Goal: Task Accomplishment & Management: Complete application form

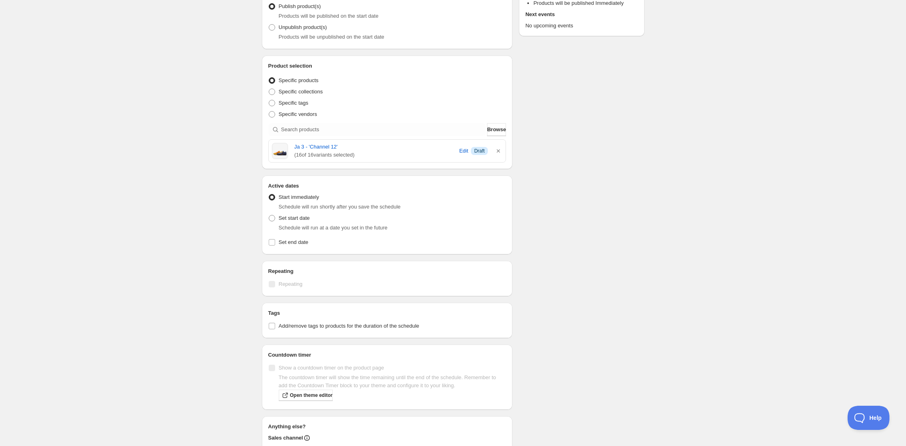
scroll to position [164, 0]
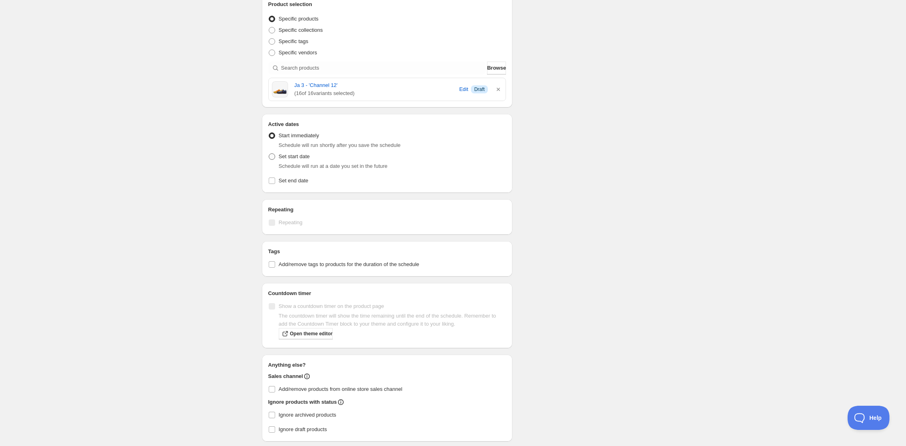
click at [287, 156] on span "Set start date" at bounding box center [294, 156] width 31 height 6
click at [269, 154] on input "Set start date" at bounding box center [269, 153] width 0 height 0
radio input "true"
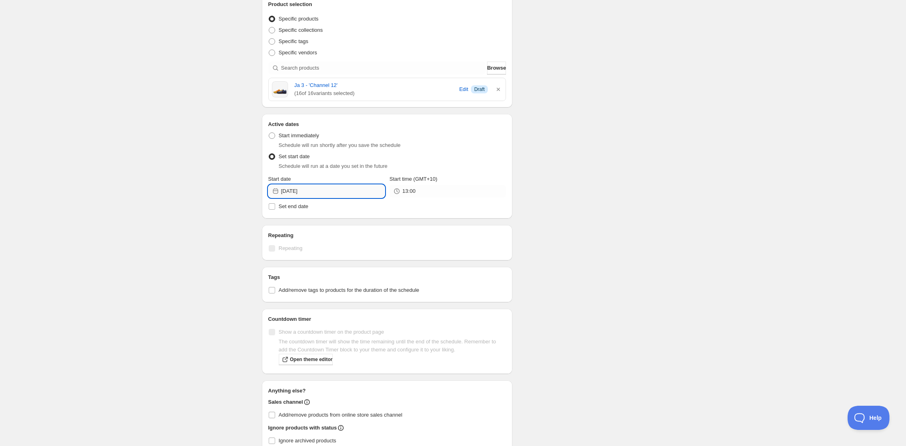
click at [314, 190] on input "2025-08-29" at bounding box center [333, 191] width 104 height 13
click at [371, 209] on icon "Show next month, September 2025" at bounding box center [374, 210] width 8 height 8
click at [301, 233] on span "1" at bounding box center [296, 235] width 8 height 6
type input "2025-09-01"
click at [426, 193] on input "13:00" at bounding box center [454, 191] width 104 height 13
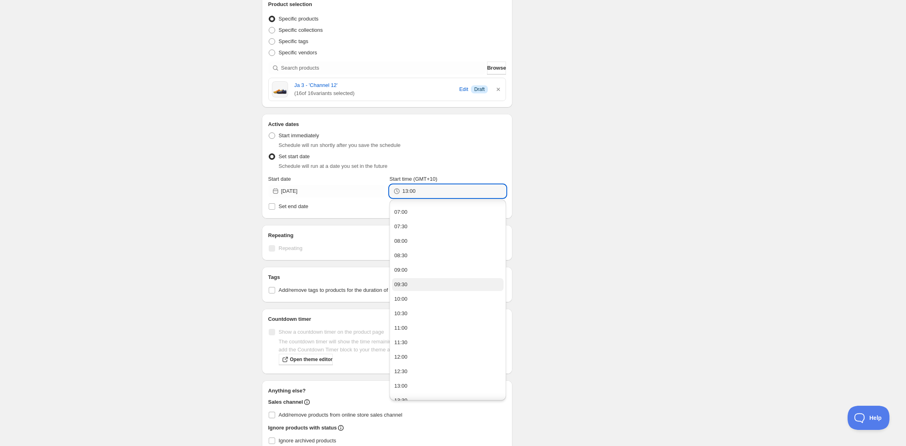
scroll to position [200, 0]
click at [430, 293] on button "10:00" at bounding box center [448, 298] width 112 height 13
type input "10:00"
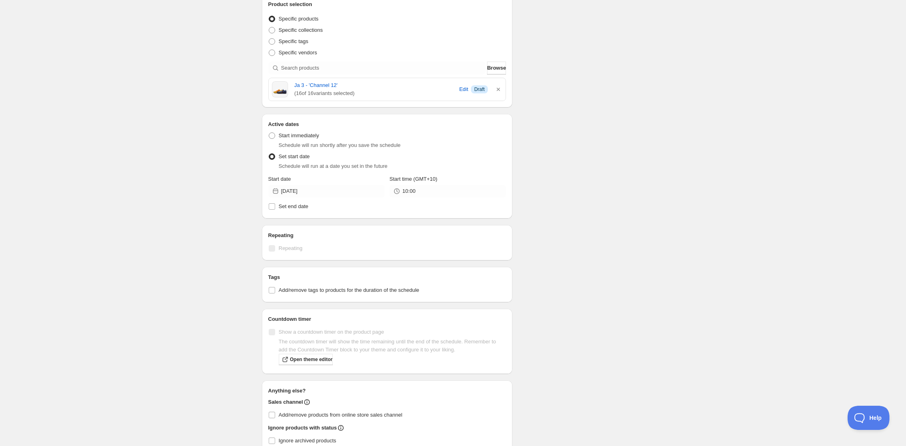
click at [554, 218] on div "Schedule name Ja 3 - 'Channel 12' MVP Your customers won't see this Action Acti…" at bounding box center [449, 173] width 389 height 626
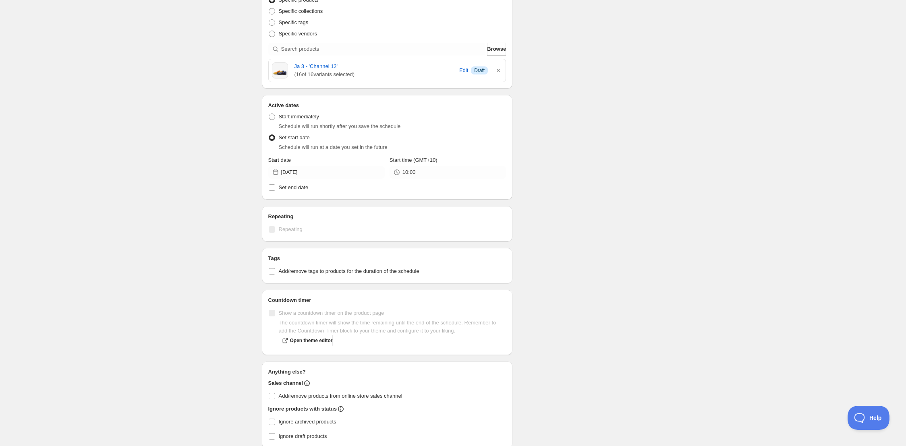
scroll to position [186, 0]
click at [297, 188] on span "Set end date" at bounding box center [294, 185] width 30 height 8
click at [275, 188] on input "Set end date" at bounding box center [272, 185] width 6 height 6
checkbox input "true"
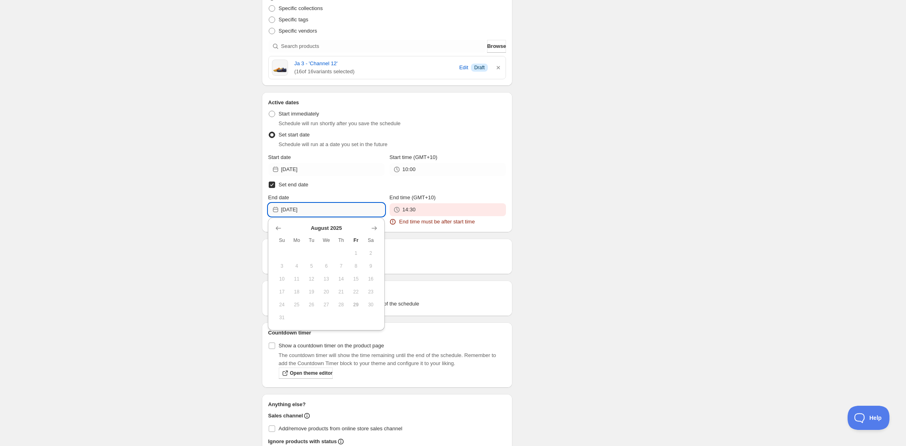
click at [317, 210] on input "2025-08-29" at bounding box center [333, 209] width 104 height 13
click at [374, 228] on icon "Show next month, September 2025" at bounding box center [374, 228] width 8 height 8
click at [293, 253] on span "1" at bounding box center [296, 253] width 8 height 6
type input "2025-09-01"
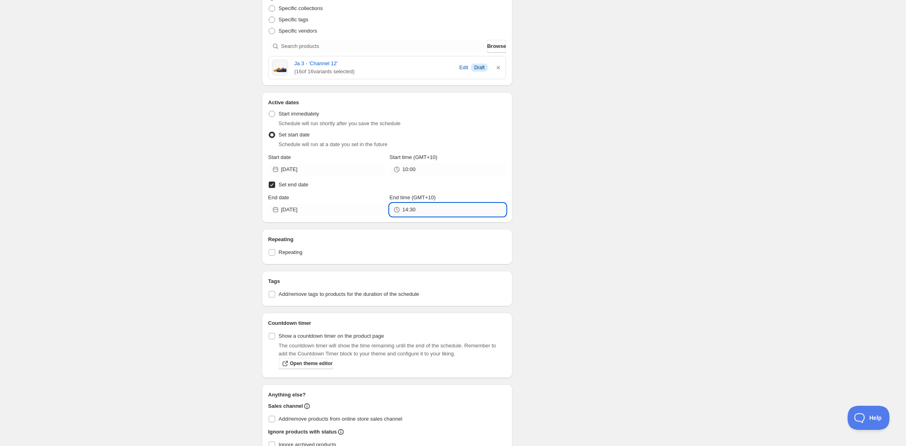
click at [439, 214] on input "14:30" at bounding box center [454, 209] width 104 height 13
click at [433, 228] on button "10:30" at bounding box center [448, 226] width 112 height 13
type input "10:30"
click at [545, 213] on div "Schedule name Ja 3 - 'Channel 12' MVP Your customers won't see this Action Acti…" at bounding box center [449, 183] width 389 height 691
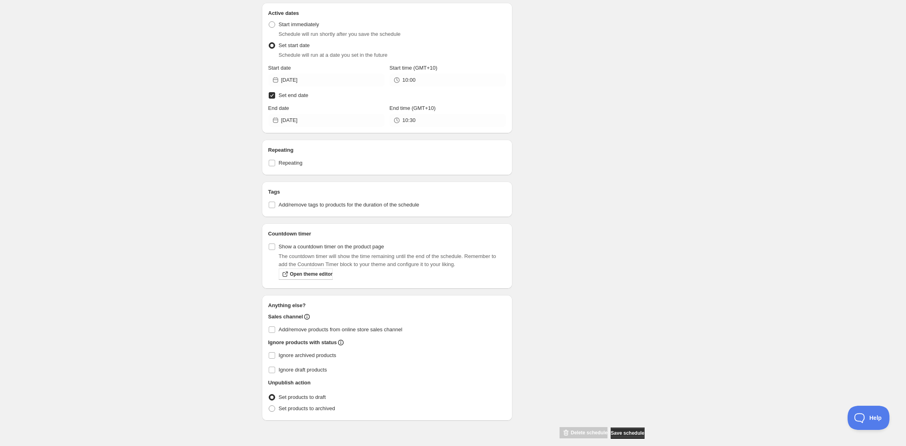
scroll to position [283, 0]
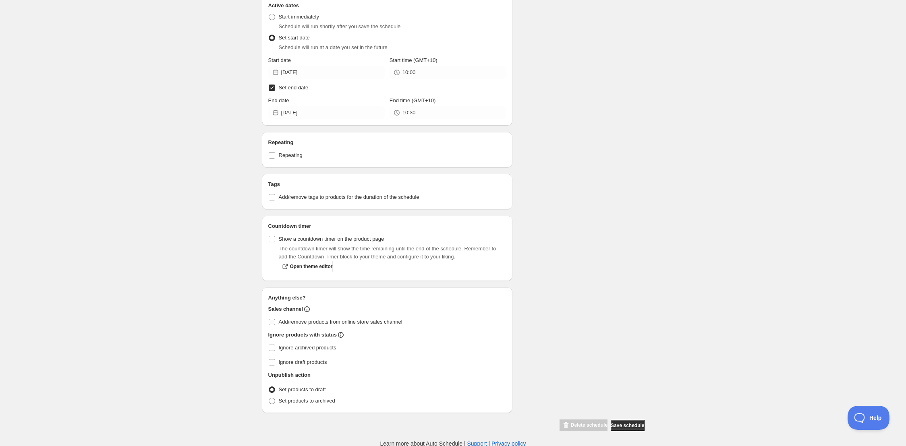
click at [310, 321] on span "Add/remove products from online store sales channel" at bounding box center [341, 322] width 124 height 6
click at [275, 321] on input "Add/remove products from online store sales channel" at bounding box center [272, 322] width 6 height 6
checkbox input "true"
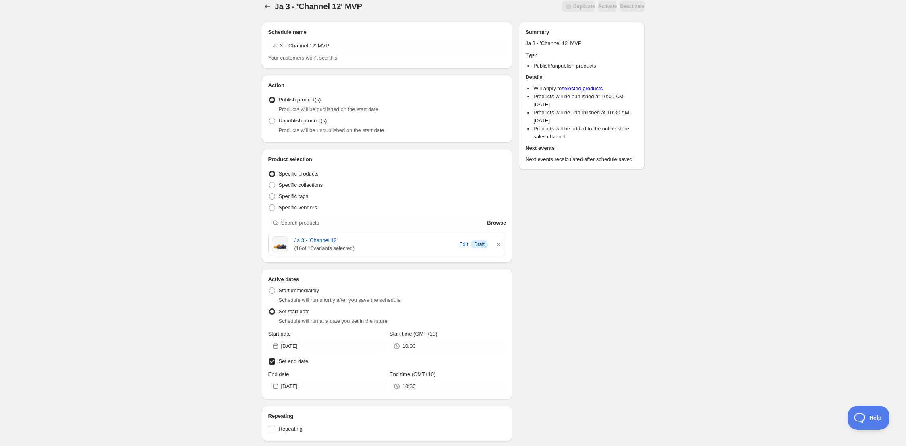
scroll to position [0, 0]
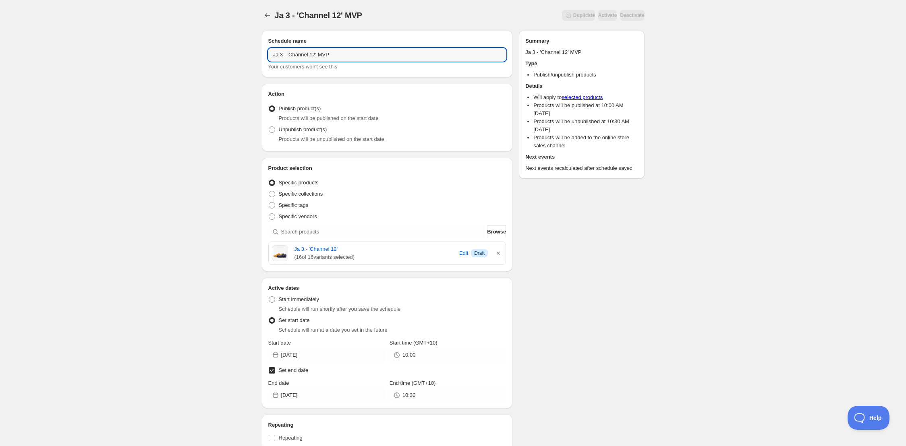
drag, startPoint x: 318, startPoint y: 55, endPoint x: 237, endPoint y: 48, distance: 81.3
click at [232, 47] on div "Ja 3 - 'Channel 12' MVP. This page is ready Ja 3 - 'Channel 12' MVP Duplicate A…" at bounding box center [453, 365] width 906 height 731
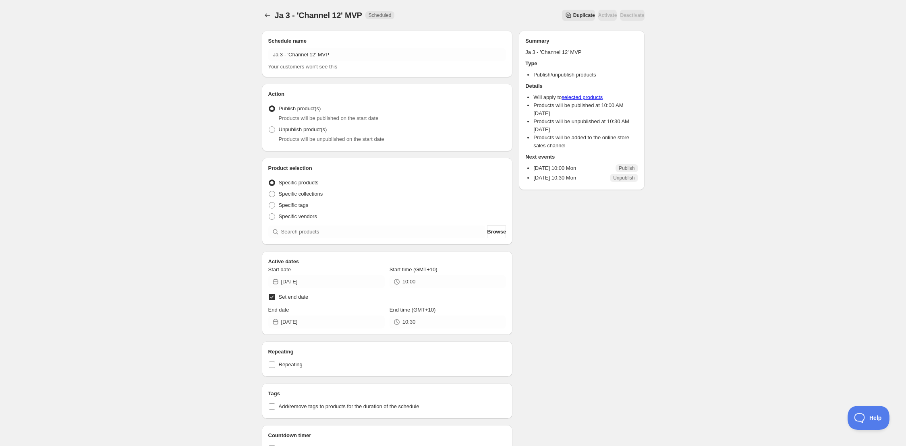
click at [573, 17] on span "Duplicate" at bounding box center [584, 15] width 22 height 6
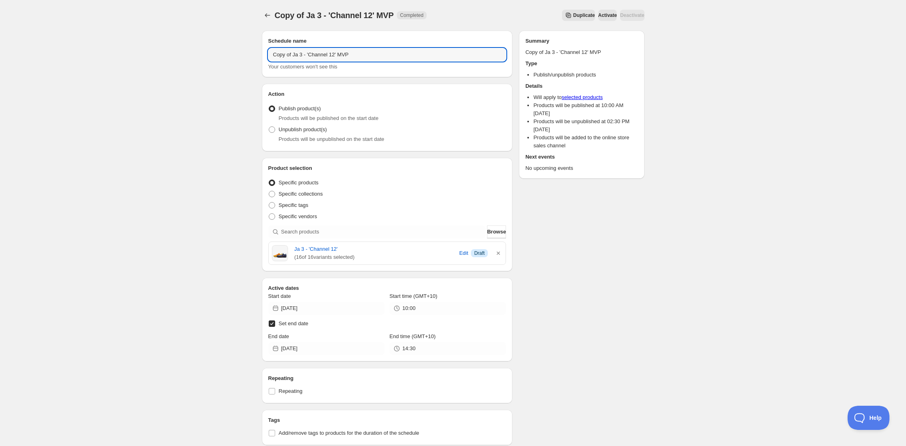
drag, startPoint x: 358, startPoint y: 56, endPoint x: 280, endPoint y: 44, distance: 78.7
click at [240, 42] on div "Copy of Ja 3 - 'Channel 12' MVP. This page is ready Copy of Ja 3 - 'Channel 12'…" at bounding box center [453, 342] width 906 height 684
paste input "Ja 3 - 'Channel 12'"
type input "Ja 3 - 'Channel 12' ALLSTAR"
click at [264, 64] on div "Schedule name Ja 3 - 'Channel 12' ALLSTAR Your customers won't see this" at bounding box center [387, 54] width 251 height 47
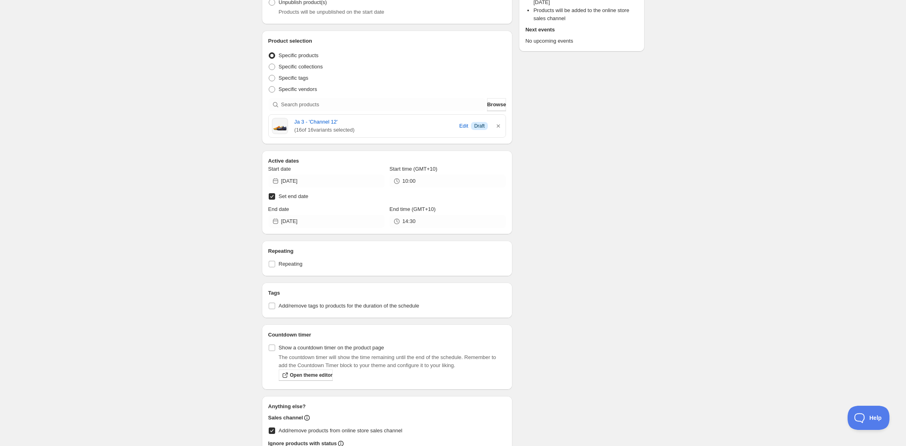
scroll to position [131, 0]
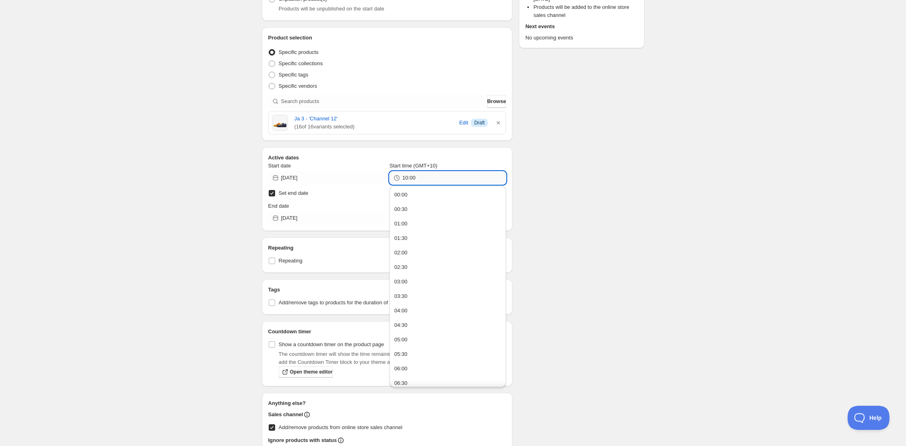
click at [432, 182] on input "10:00" at bounding box center [454, 178] width 104 height 13
click at [423, 350] on button "11:00" at bounding box center [448, 346] width 112 height 13
type input "11:00"
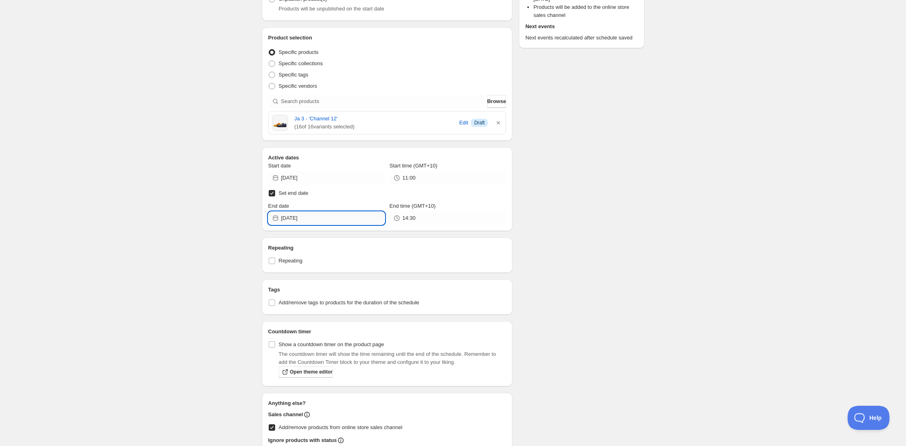
drag, startPoint x: 326, startPoint y: 219, endPoint x: 335, endPoint y: 221, distance: 9.1
click at [327, 218] on input "2025-08-29" at bounding box center [333, 218] width 104 height 13
click at [377, 234] on icon "Show next month, September 2025" at bounding box center [374, 237] width 8 height 8
click at [295, 259] on span "1" at bounding box center [296, 262] width 8 height 6
type input "2025-09-01"
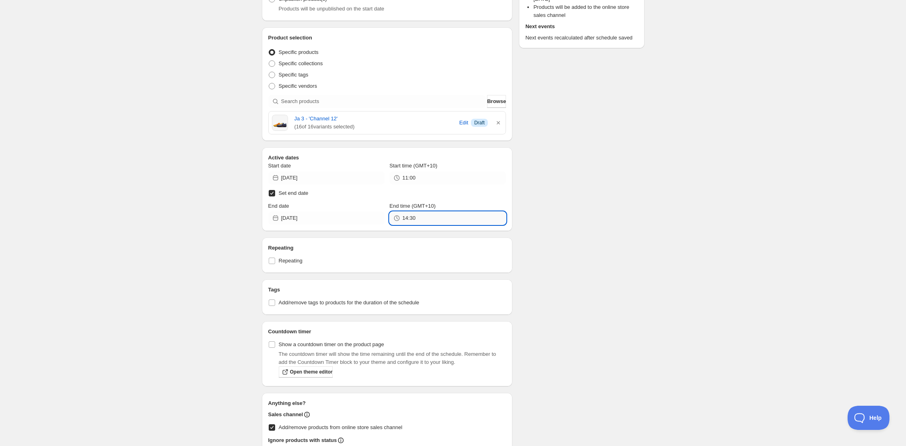
click at [420, 222] on input "14:30" at bounding box center [454, 218] width 104 height 13
click at [427, 237] on button "11:30" at bounding box center [448, 235] width 112 height 13
type input "11:30"
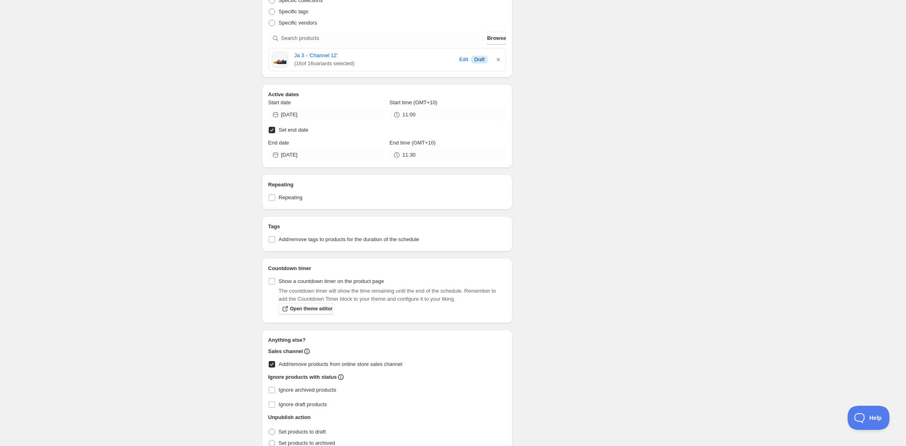
click at [560, 243] on div "Schedule name Ja 3 - 'Channel 12' ALLSTAR Your customers won't see this Action …" at bounding box center [449, 152] width 389 height 644
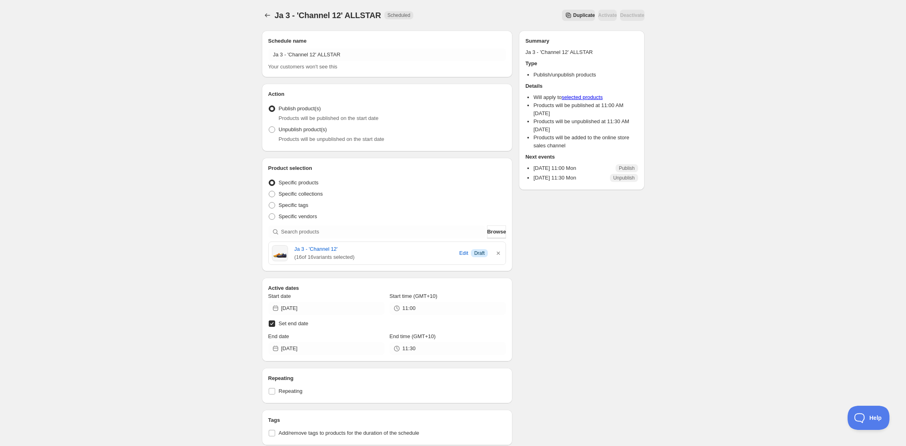
click at [560, 358] on div "Schedule name Ja 3 - 'Channel 12' ALLSTAR Your customers won't see this Action …" at bounding box center [449, 346] width 389 height 644
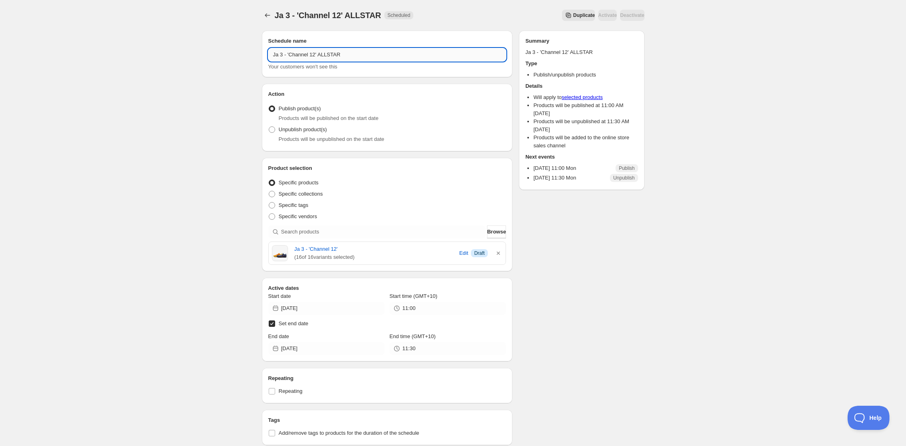
click at [363, 48] on input "Ja 3 - 'Channel 12' ALLSTAR" at bounding box center [387, 54] width 238 height 13
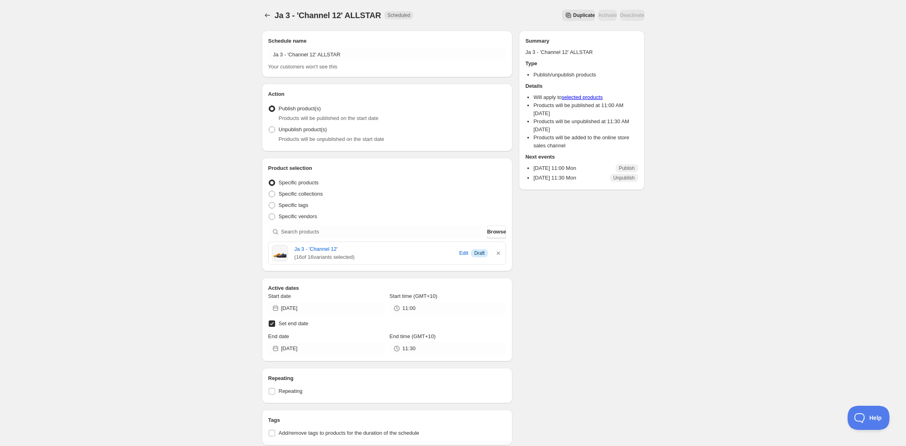
drag, startPoint x: 231, startPoint y: 85, endPoint x: 235, endPoint y: 87, distance: 5.3
click at [231, 85] on div "Ja 3 - 'Channel 12' ALLSTAR. This page is ready Ja 3 - 'Channel 12' ALLSTAR Sch…" at bounding box center [453, 342] width 906 height 684
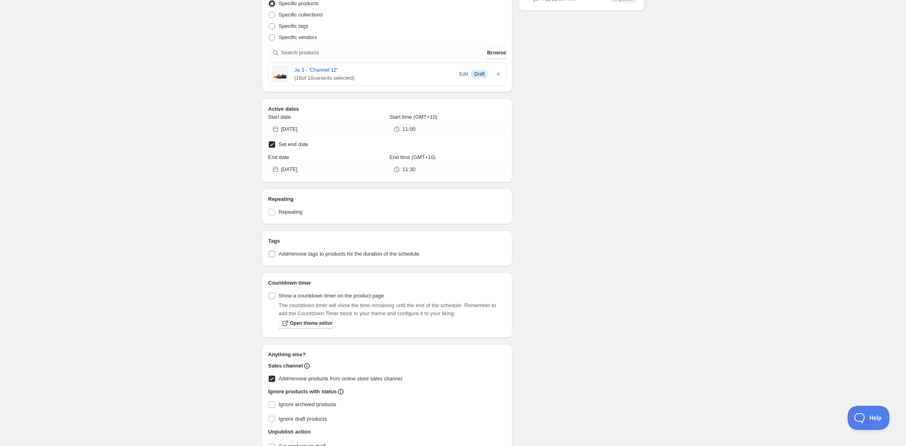
scroll to position [236, 0]
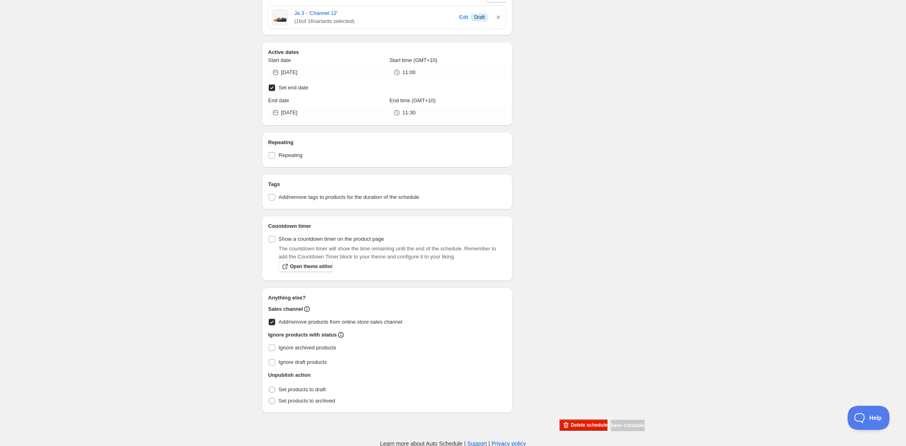
click at [619, 422] on div "Save schedule" at bounding box center [627, 425] width 33 height 11
click at [305, 393] on label "Set products to draft" at bounding box center [297, 389] width 58 height 11
click at [269, 387] on input "Set products to draft" at bounding box center [269, 387] width 0 height 0
radio input "true"
click at [292, 387] on span "Set products to draft" at bounding box center [302, 390] width 47 height 6
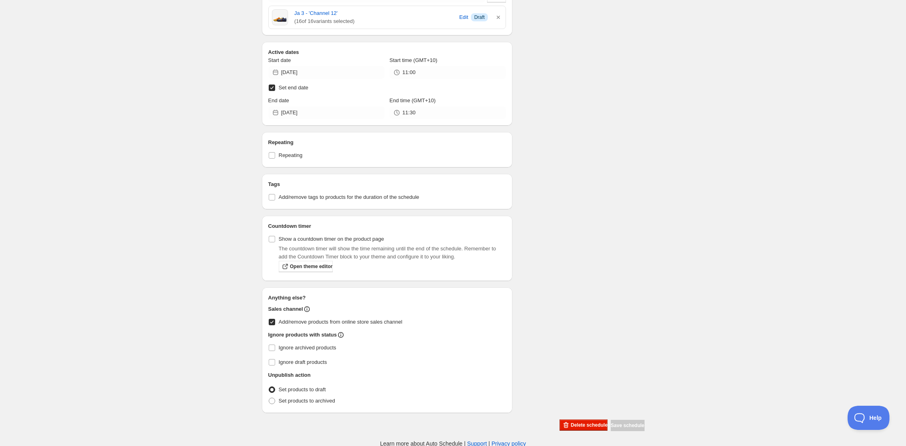
click at [269, 387] on input "Set products to draft" at bounding box center [269, 387] width 0 height 0
click at [252, 384] on div "Ja 3 - 'Channel 12' ALLSTAR. This page is ready Ja 3 - 'Channel 12' ALLSTAR Sch…" at bounding box center [453, 98] width 402 height 668
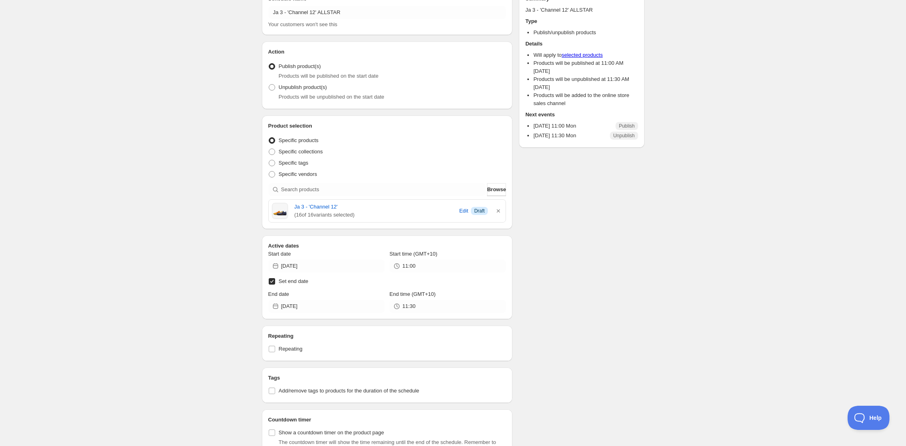
scroll to position [0, 0]
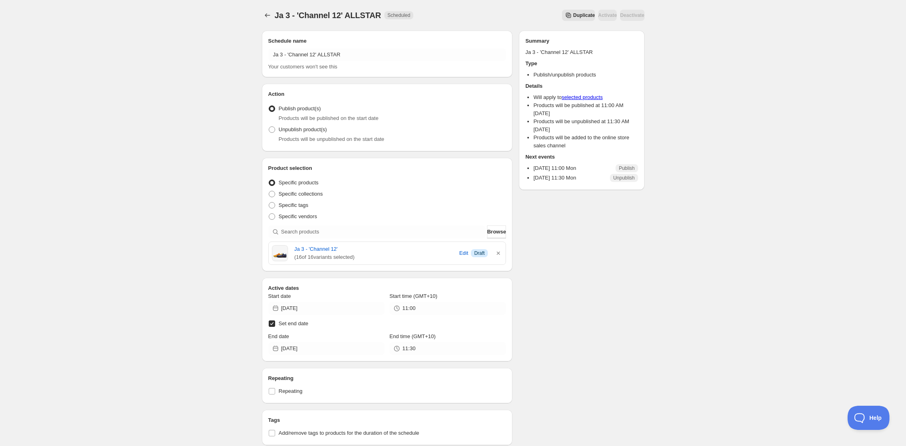
click at [629, 12] on div "Deactivate" at bounding box center [632, 15] width 24 height 11
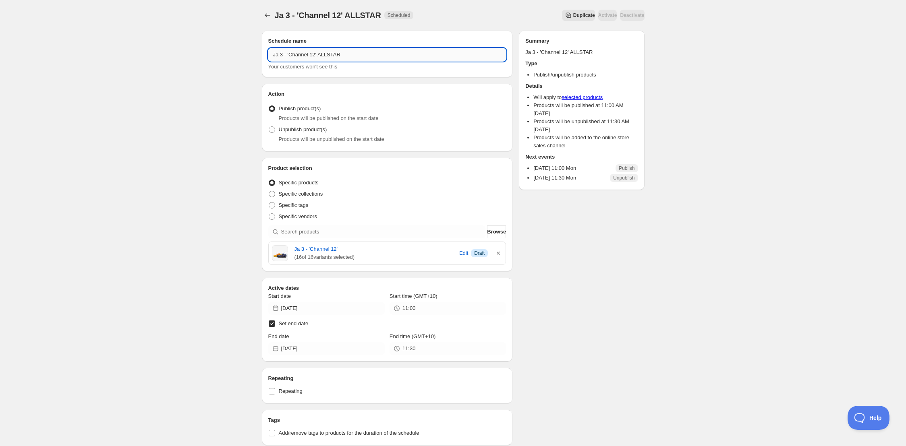
click at [390, 56] on input "Ja 3 - 'Channel 12' ALLSTAR" at bounding box center [387, 54] width 238 height 13
type input "Ja 3 - 'Channel 12' ALLSTAR"
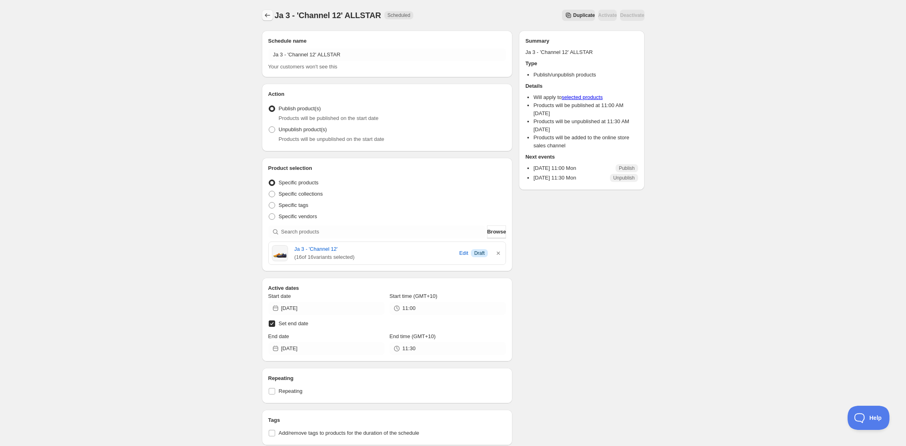
click at [266, 12] on icon "Schedules" at bounding box center [267, 15] width 8 height 8
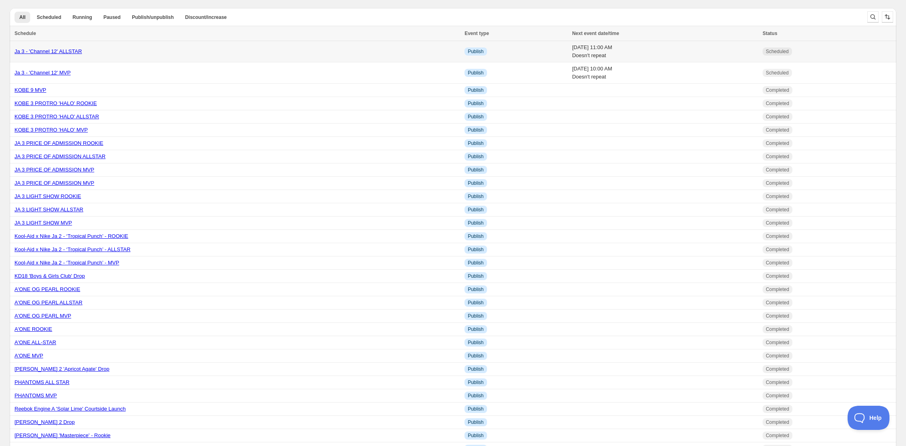
click at [258, 54] on div "Ja 3 - 'Channel 12' ALLSTAR" at bounding box center [237, 52] width 445 height 8
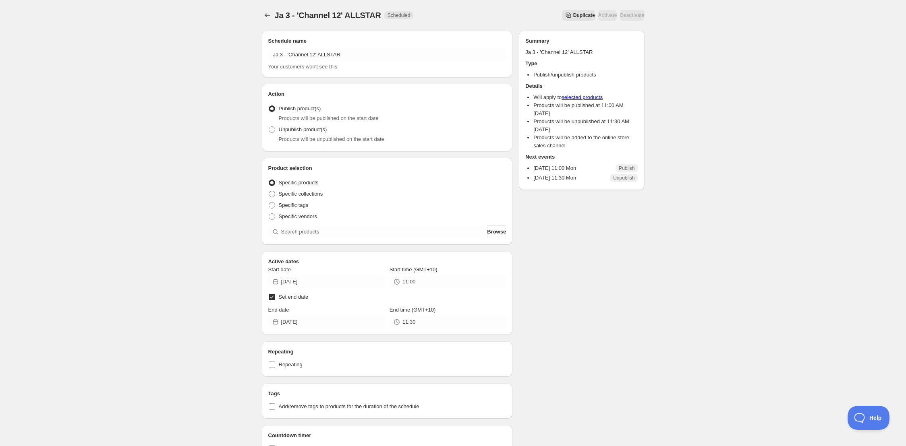
click at [573, 13] on span "Duplicate" at bounding box center [584, 15] width 22 height 6
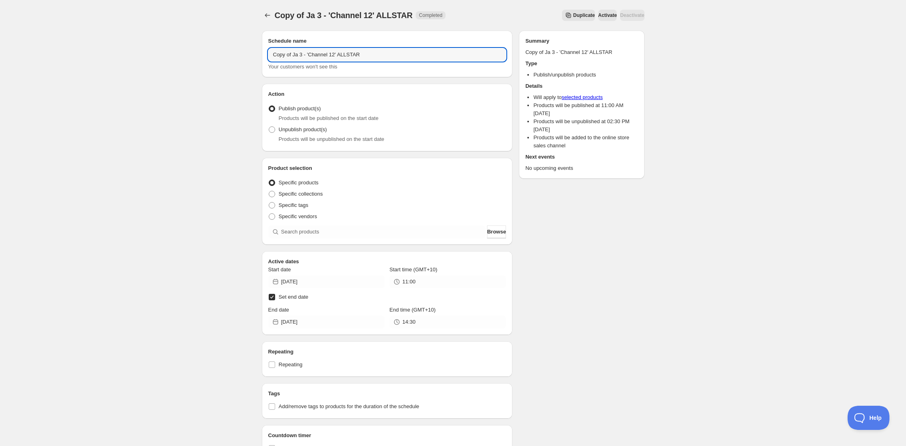
drag, startPoint x: 376, startPoint y: 56, endPoint x: 239, endPoint y: 49, distance: 136.7
click at [239, 49] on div "Copy of Ja 3 - 'Channel 12' ALLSTAR. This page is ready Copy of Ja 3 - 'Channel…" at bounding box center [453, 328] width 906 height 657
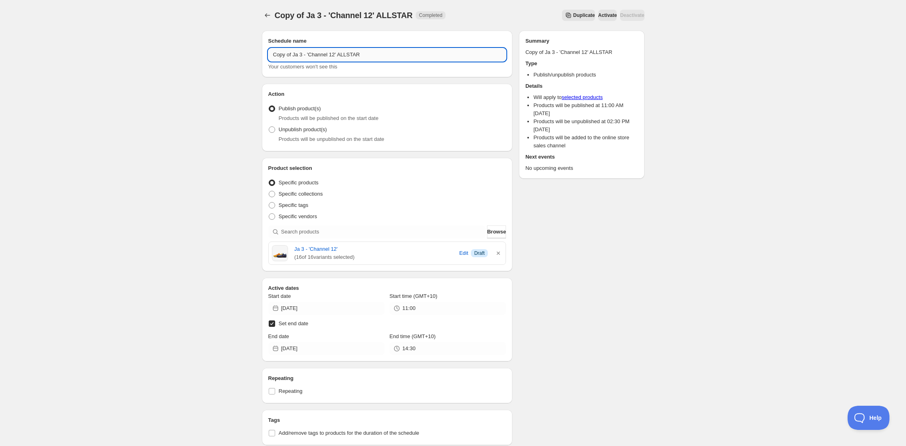
click at [346, 53] on input "Copy of Ja 3 - 'Channel 12' ALLSTAR" at bounding box center [387, 54] width 238 height 13
drag, startPoint x: 310, startPoint y: 55, endPoint x: 215, endPoint y: 45, distance: 95.2
click at [212, 46] on div "Copy of Ja 3 - 'Channel 12' ALLSTAR. This page is ready Copy of Ja 3 - 'Channel…" at bounding box center [453, 342] width 906 height 684
click at [301, 55] on input "Copy of Ja 3 - 'Channel 12' ALLSTAR" at bounding box center [387, 54] width 238 height 13
drag, startPoint x: 292, startPoint y: 56, endPoint x: 220, endPoint y: 48, distance: 73.5
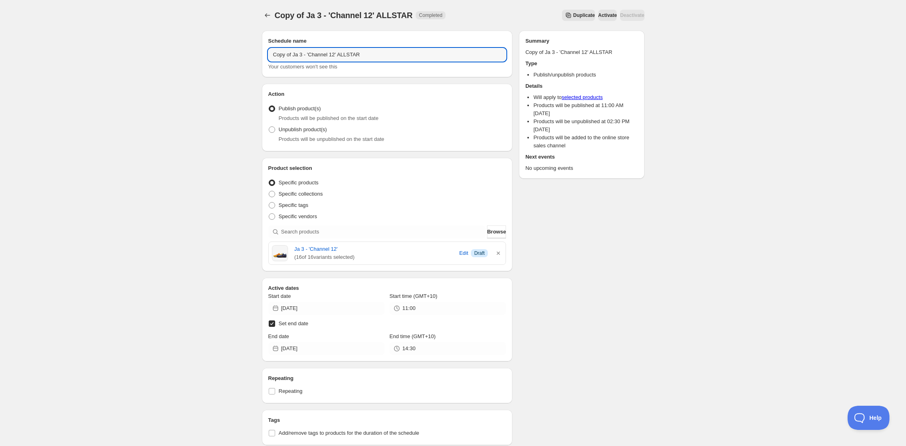
click at [226, 51] on div "Copy of Ja 3 - 'Channel 12' ALLSTAR. This page is ready Copy of Ja 3 - 'Channel…" at bounding box center [453, 342] width 906 height 684
click at [328, 54] on input "Ja 3 - 'Channel 12' ALLSTAR" at bounding box center [387, 54] width 238 height 13
click at [329, 54] on input "Ja 3 - 'Channel 12' ALLSTAR" at bounding box center [387, 54] width 238 height 13
type input "Ja 3 - 'Channel 12' ROOKIE"
drag, startPoint x: 241, startPoint y: 108, endPoint x: 251, endPoint y: 112, distance: 10.3
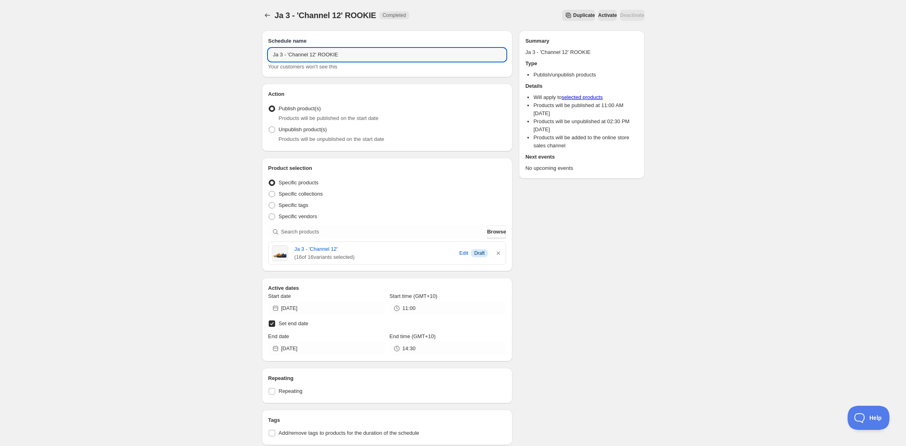
click at [242, 108] on div "Ja 3 - 'Channel 12' ROOKIE. This page is ready Ja 3 - 'Channel 12' ROOKIE Compl…" at bounding box center [453, 342] width 906 height 684
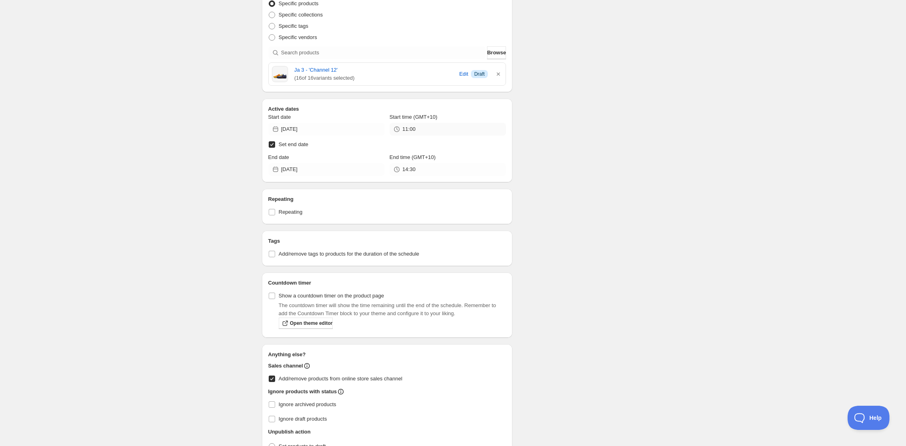
scroll to position [180, 0]
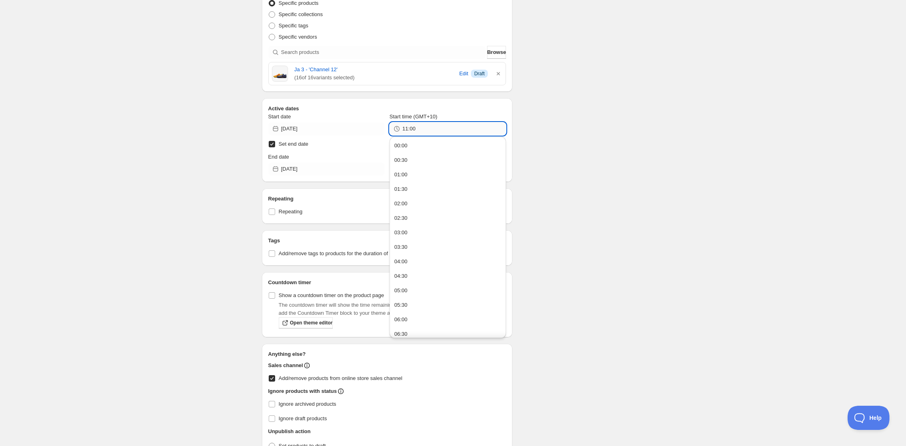
drag, startPoint x: 424, startPoint y: 129, endPoint x: 425, endPoint y: 136, distance: 7.0
click at [424, 129] on input "11:00" at bounding box center [454, 128] width 104 height 13
click at [419, 270] on button "12:00" at bounding box center [448, 273] width 112 height 13
type input "12:00"
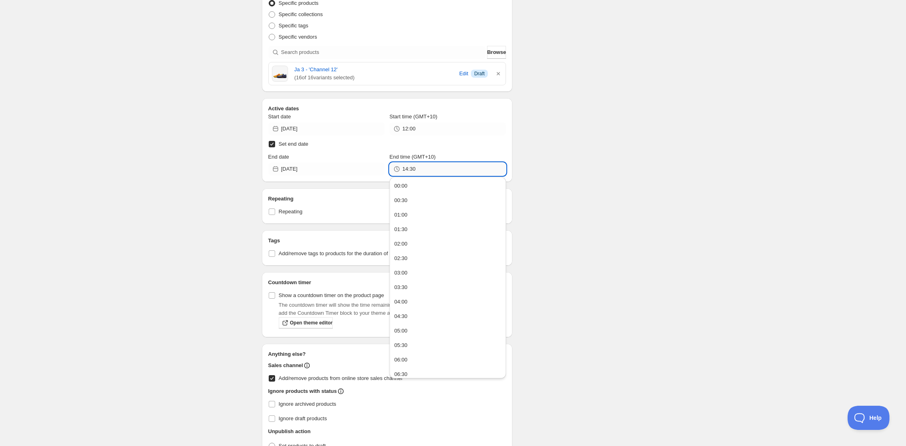
click at [432, 168] on input "14:30" at bounding box center [454, 169] width 104 height 13
click at [404, 148] on label "Set end date" at bounding box center [387, 144] width 238 height 11
click at [275, 147] on input "Set end date" at bounding box center [272, 144] width 6 height 6
checkbox input "false"
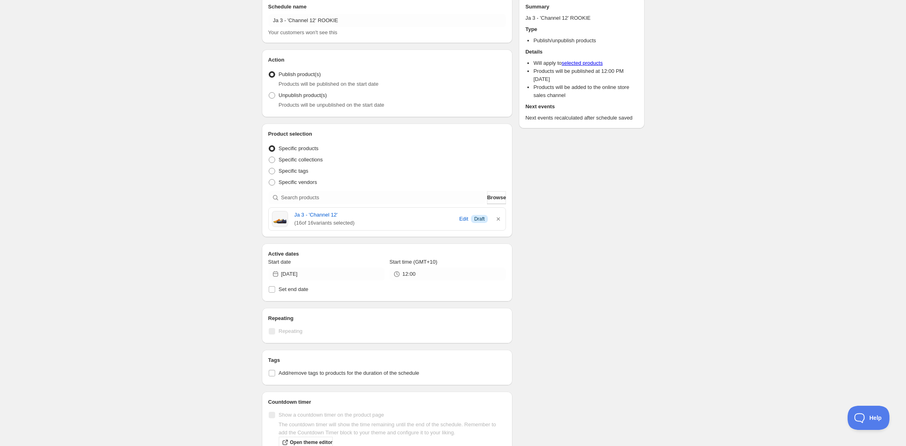
scroll to position [172, 0]
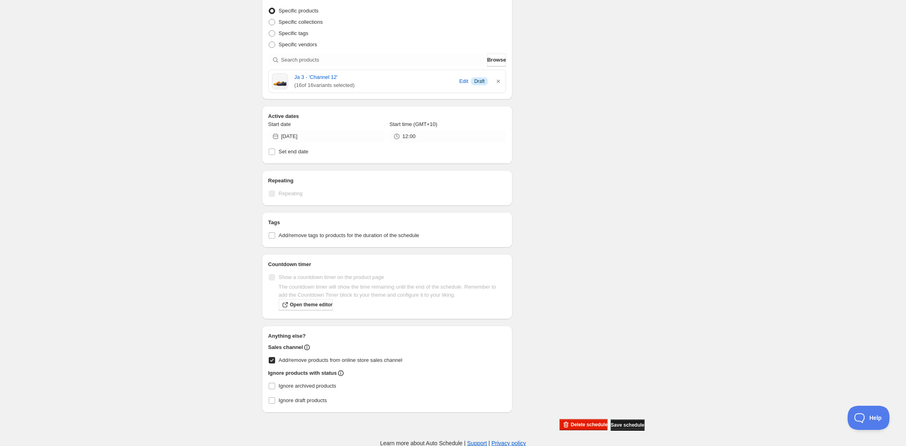
click at [622, 424] on span "Save schedule" at bounding box center [627, 425] width 33 height 6
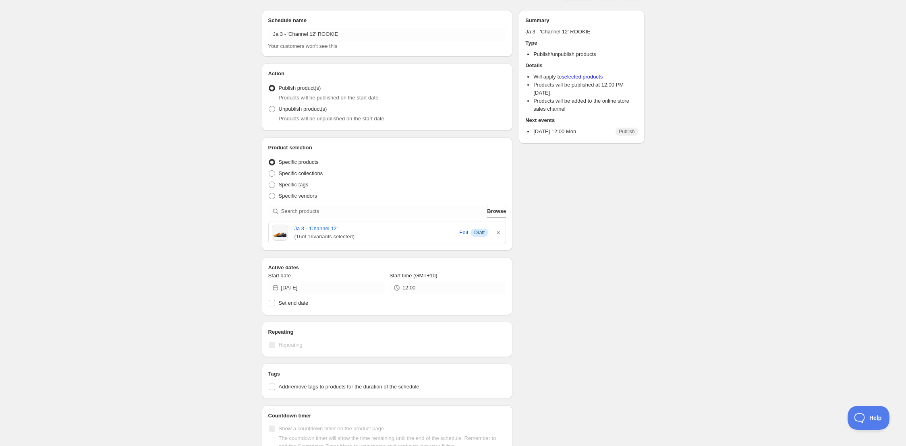
scroll to position [0, 0]
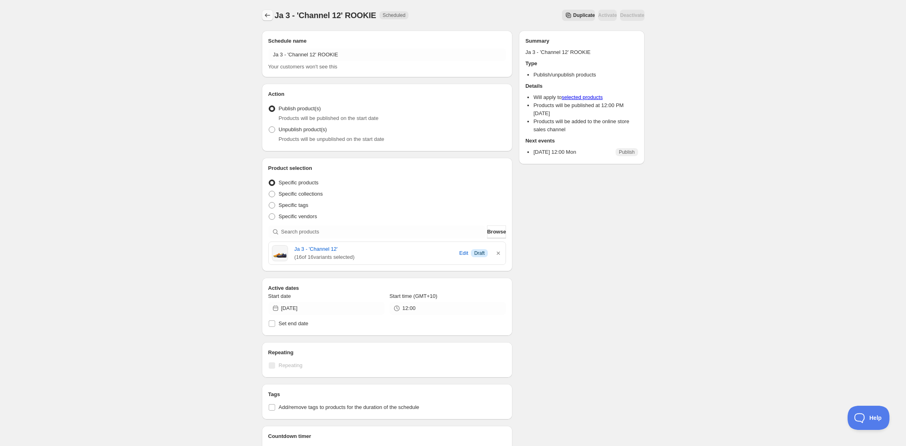
click at [269, 13] on icon "Schedules" at bounding box center [267, 15] width 8 height 8
